Goal: Use online tool/utility: Utilize a website feature to perform a specific function

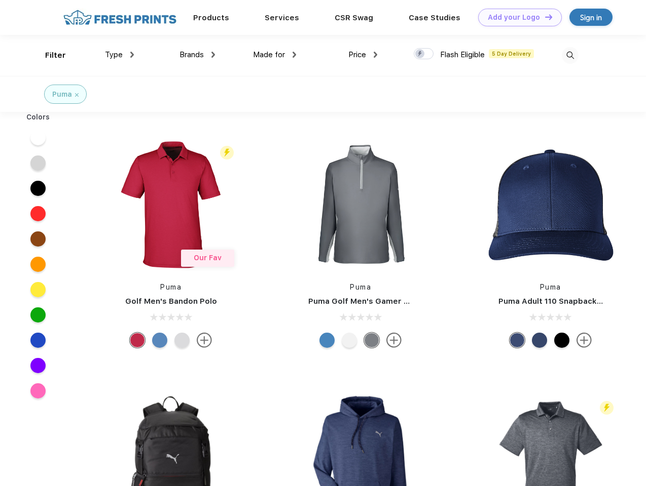
click at [516, 17] on link "Add your Logo Design Tool" at bounding box center [520, 18] width 84 height 18
click at [0, 0] on div "Design Tool" at bounding box center [0, 0] width 0 height 0
click at [544, 17] on link "Add your Logo Design Tool" at bounding box center [520, 18] width 84 height 18
click at [49, 55] on div "Filter" at bounding box center [55, 56] width 21 height 12
click at [120, 55] on span "Type" at bounding box center [114, 54] width 18 height 9
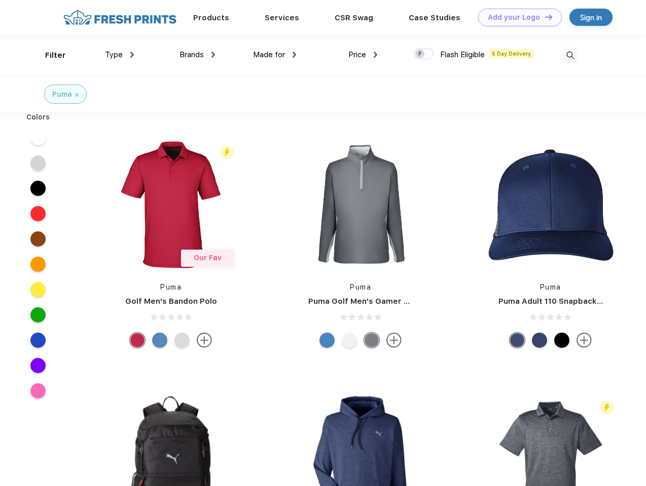
click at [197, 55] on span "Brands" at bounding box center [191, 54] width 24 height 9
click at [275, 55] on span "Made for" at bounding box center [269, 54] width 32 height 9
click at [363, 55] on span "Price" at bounding box center [357, 54] width 18 height 9
click at [424, 54] on div at bounding box center [423, 53] width 20 height 11
click at [420, 54] on input "checkbox" at bounding box center [416, 51] width 7 height 7
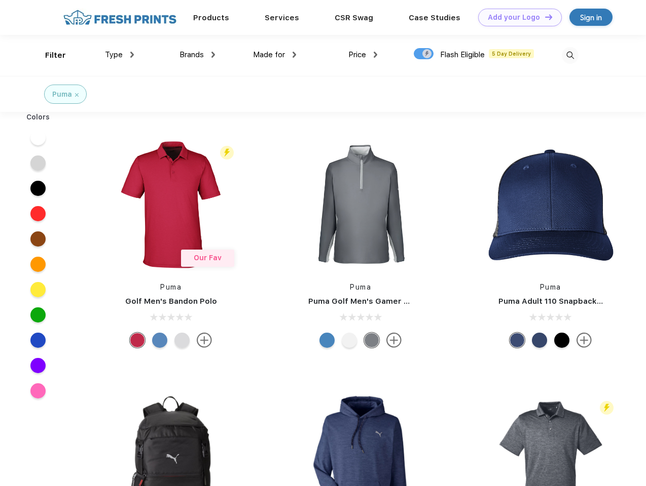
click at [570, 55] on img at bounding box center [569, 55] width 17 height 17
